Goal: Task Accomplishment & Management: Use online tool/utility

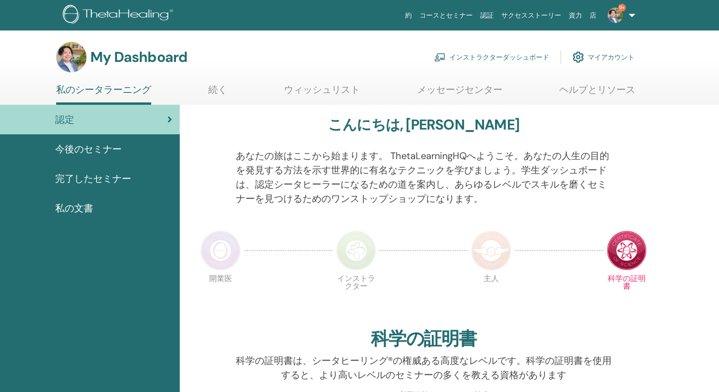
click at [501, 58] on link "インストラクターダッシュボード" at bounding box center [491, 57] width 115 height 21
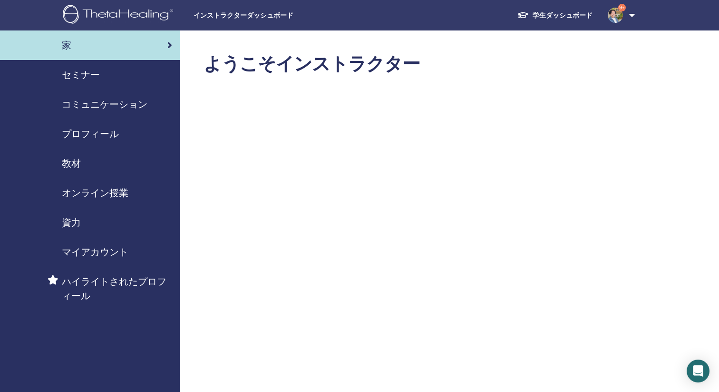
click at [76, 81] on span "セミナー" at bounding box center [81, 75] width 38 height 14
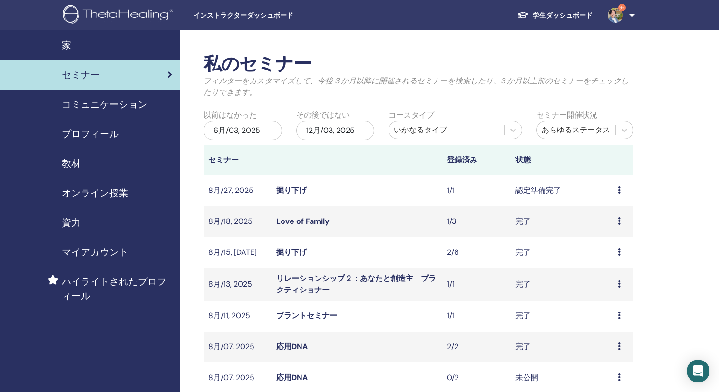
click at [131, 78] on div "セミナー" at bounding box center [90, 75] width 165 height 14
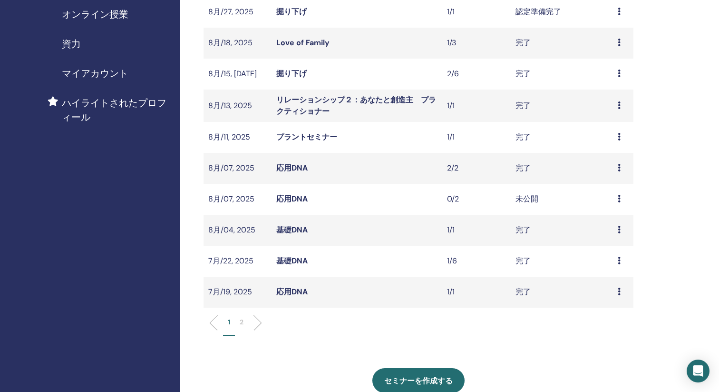
scroll to position [241, 0]
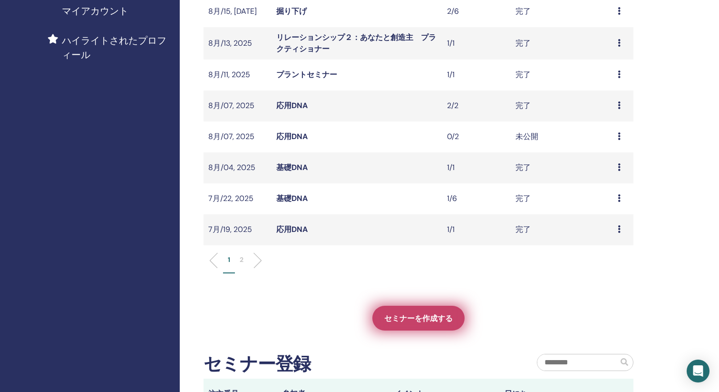
click at [394, 326] on link "セミナーを作成する" at bounding box center [418, 317] width 92 height 25
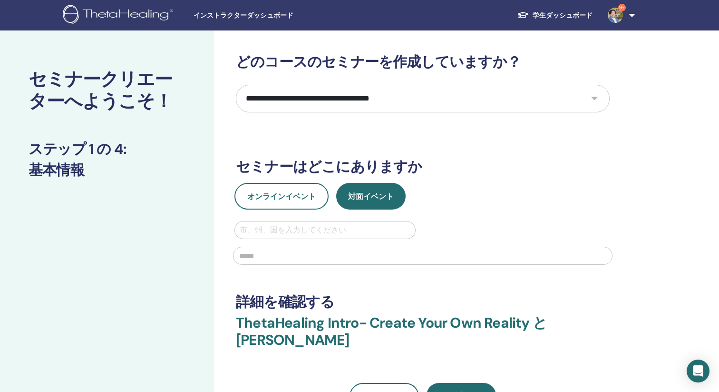
click at [436, 101] on select "**********" at bounding box center [423, 99] width 374 height 28
